Goal: Information Seeking & Learning: Learn about a topic

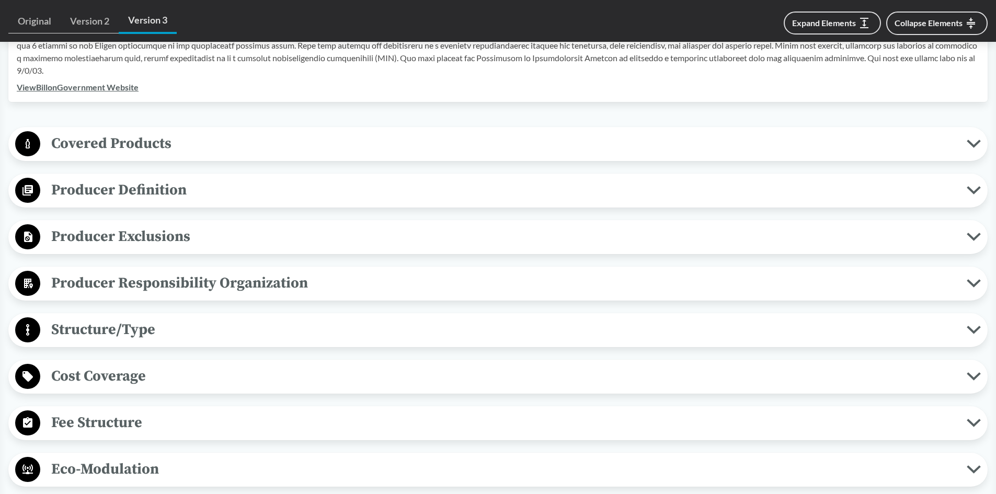
scroll to position [366, 0]
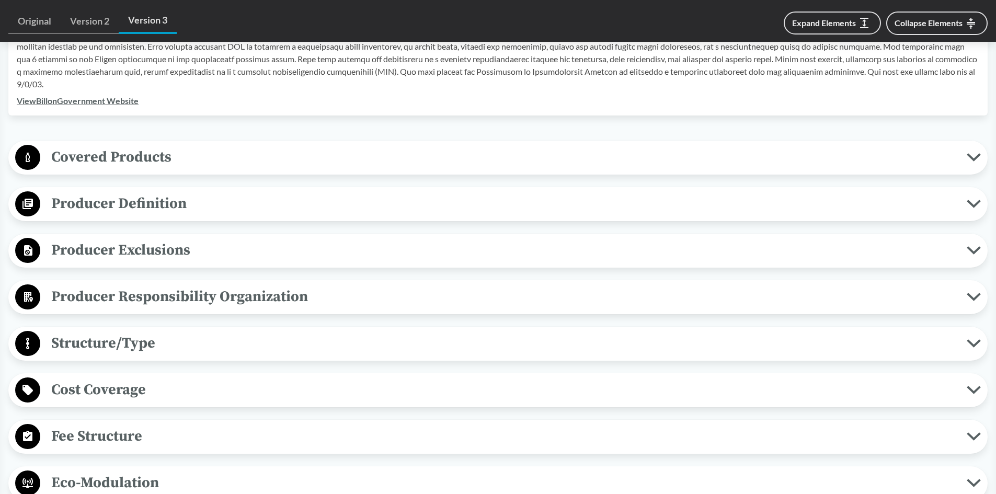
click at [268, 154] on span "Covered Products" at bounding box center [503, 157] width 927 height 24
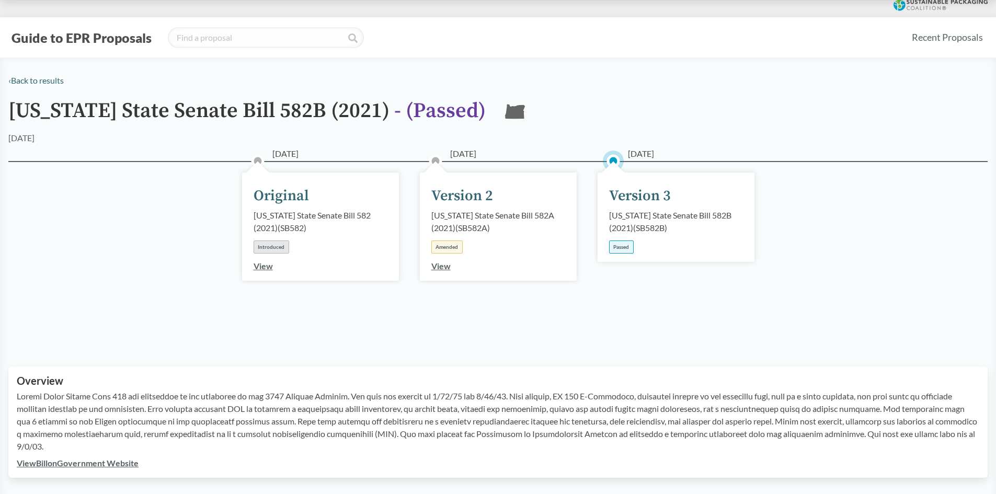
scroll to position [0, 0]
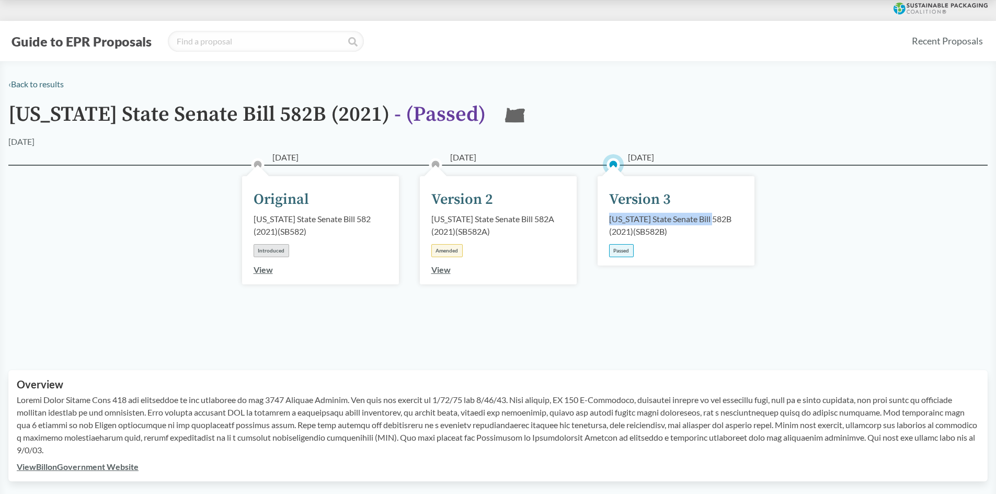
drag, startPoint x: 725, startPoint y: 222, endPoint x: 610, endPoint y: 219, distance: 115.6
click at [610, 219] on div "[US_STATE] State Senate Bill 582B (2021) ( SB582B )" at bounding box center [676, 225] width 134 height 25
copy div "[US_STATE] State Senate Bill 582B"
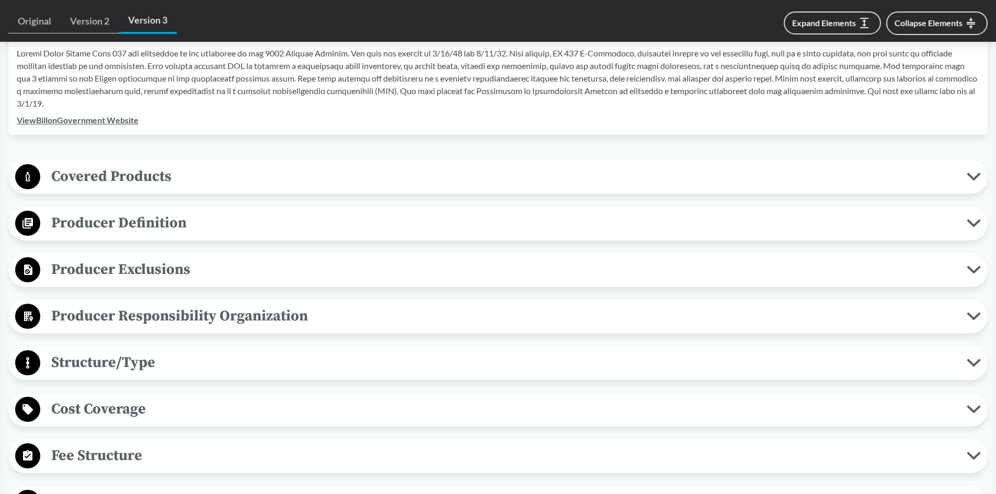
scroll to position [418, 0]
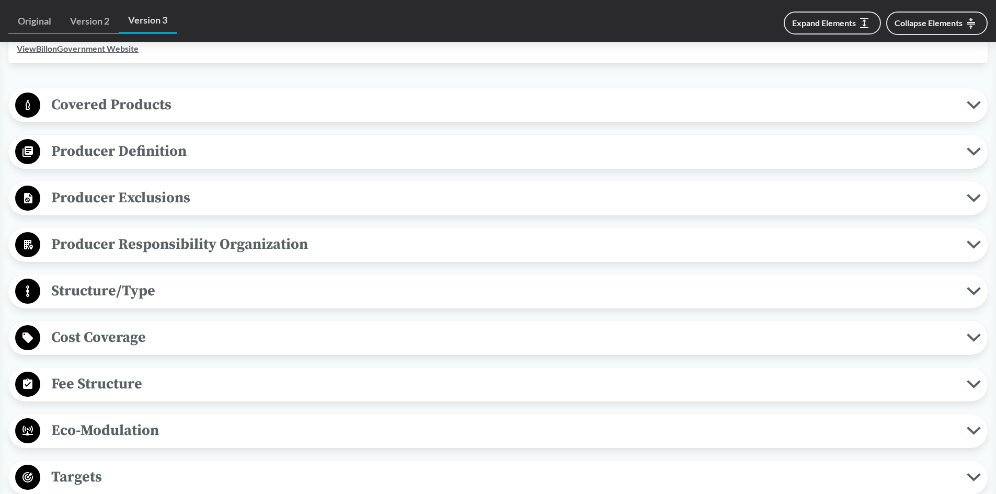
click at [272, 113] on span "Covered Products" at bounding box center [503, 105] width 927 height 24
